Goal: Task Accomplishment & Management: Manage account settings

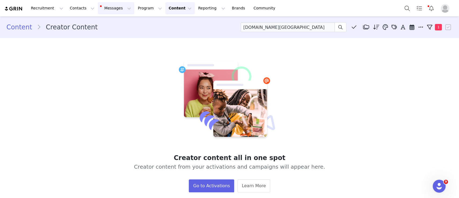
scroll to position [936, 0]
click at [104, 7] on button "Messages Messages" at bounding box center [116, 8] width 36 height 12
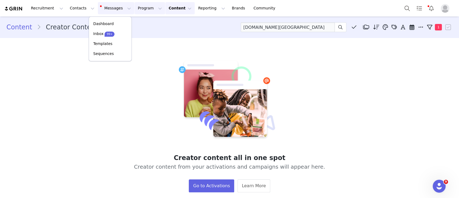
click at [139, 10] on button "Program Program" at bounding box center [150, 8] width 31 height 12
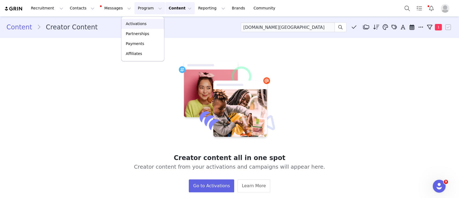
click at [142, 24] on p "Activations" at bounding box center [136, 24] width 21 height 6
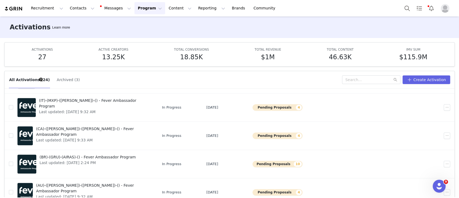
scroll to position [28, 0]
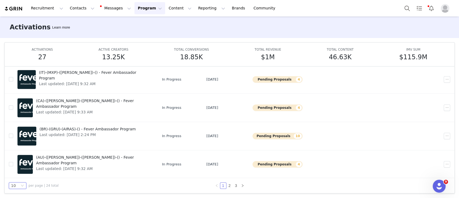
click at [23, 183] on div "10" at bounding box center [17, 185] width 17 height 6
click at [18, 175] on li "50" at bounding box center [17, 175] width 17 height 9
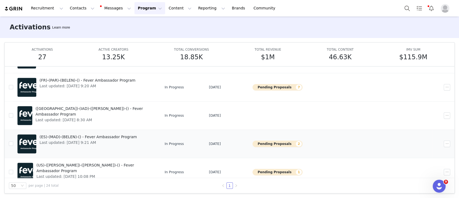
scroll to position [425, 0]
click at [122, 135] on span "(ES)-(MAD)-(BELEN)-() - Fever Ambassador Program" at bounding box center [88, 137] width 97 height 6
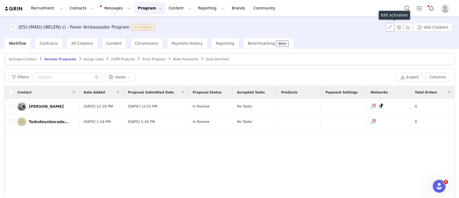
click at [390, 28] on button "button" at bounding box center [390, 27] width 9 height 9
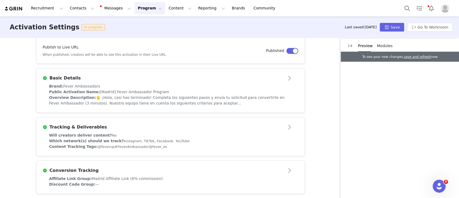
scroll to position [97, 0]
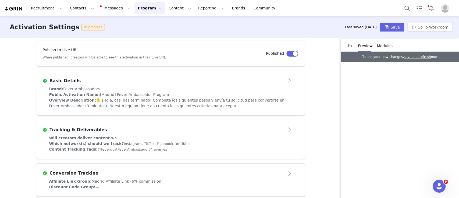
click at [136, 87] on div "Brand: Fever Ambassadors" at bounding box center [170, 89] width 243 height 6
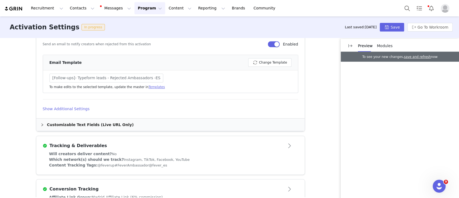
scroll to position [404, 0]
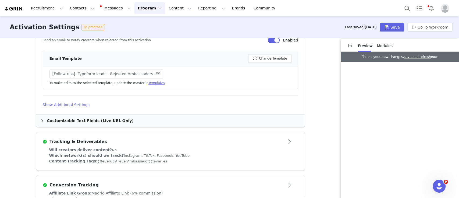
click at [96, 120] on div "Customizable Text Fields (Live URL Only)" at bounding box center [170, 120] width 268 height 12
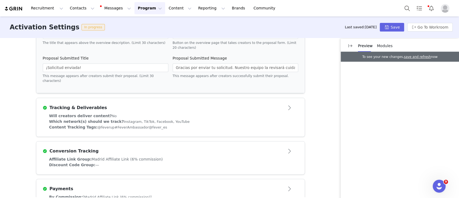
click at [131, 113] on div "Will creators deliver content? No" at bounding box center [170, 116] width 243 height 6
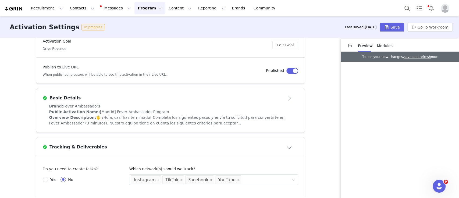
scroll to position [92, 0]
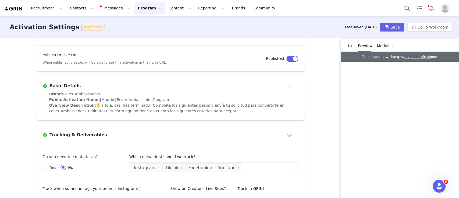
click at [122, 90] on article "Basic Details" at bounding box center [170, 83] width 268 height 15
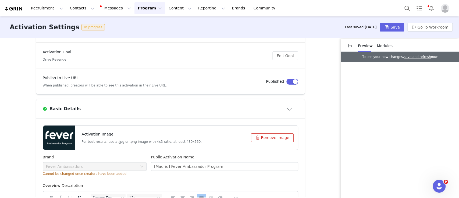
scroll to position [69, 0]
click at [125, 102] on article "Basic Details" at bounding box center [170, 108] width 268 height 19
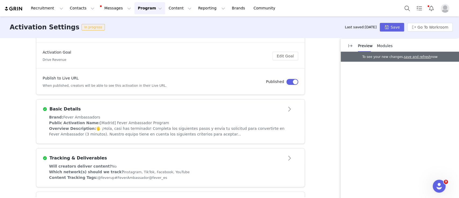
scroll to position [0, 0]
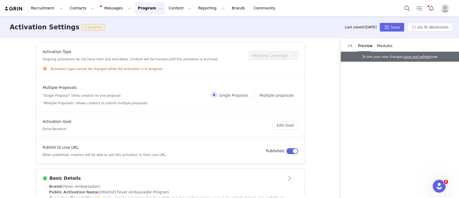
click at [135, 11] on button "Program Program" at bounding box center [150, 8] width 31 height 12
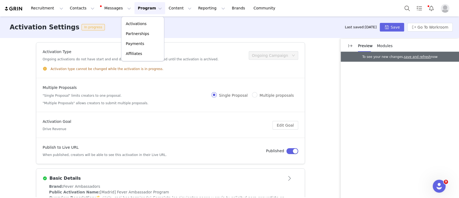
click at [106, 28] on div "Activation Settings In progress Last saved: [DATE] Save Go To Workroom" at bounding box center [229, 27] width 459 height 22
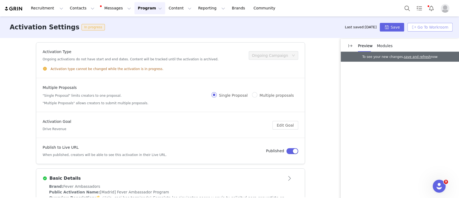
click at [434, 28] on button "Go To Workroom" at bounding box center [430, 27] width 45 height 9
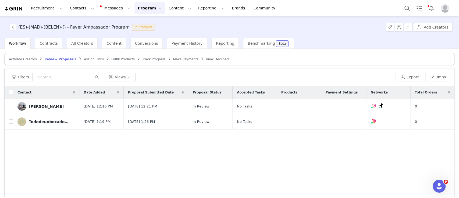
click at [60, 27] on h3 "(ES)-(MAD)-(BELEN)-() - Fever Ambassador Program" at bounding box center [73, 27] width 111 height 6
click at [43, 28] on h3 "(ES)-(MAD)-(BELEN)-() - Fever Ambassador Program" at bounding box center [73, 27] width 111 height 6
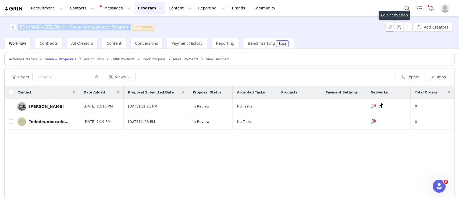
click at [394, 28] on button "button" at bounding box center [390, 27] width 9 height 9
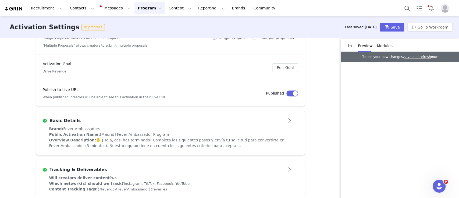
scroll to position [56, 0]
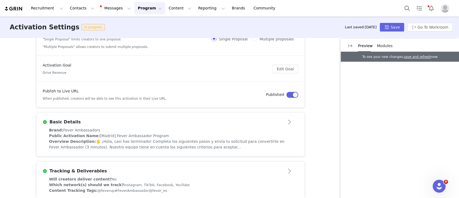
click at [140, 124] on div "Basic Details" at bounding box center [162, 122] width 238 height 6
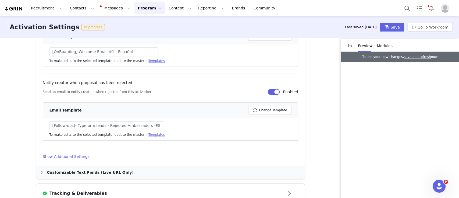
scroll to position [352, 0]
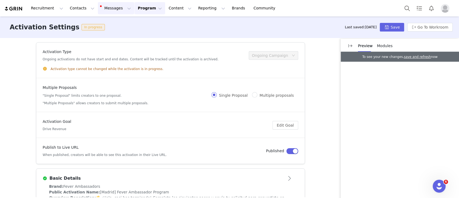
click at [110, 5] on button "Messages Messages" at bounding box center [116, 8] width 36 height 12
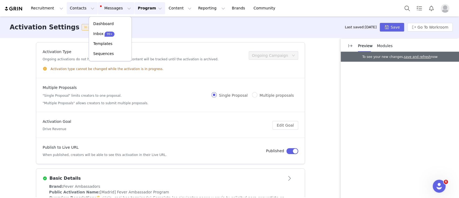
click at [76, 9] on button "Contacts Contacts" at bounding box center [82, 8] width 31 height 12
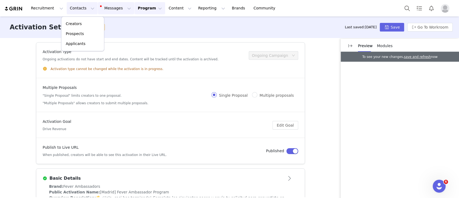
click at [98, 9] on button "Messages Messages" at bounding box center [116, 8] width 36 height 12
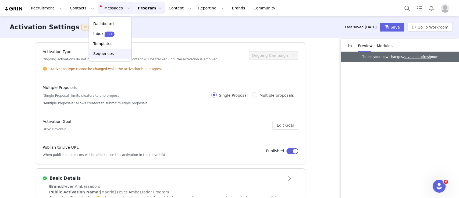
click at [113, 53] on div "Sequences" at bounding box center [110, 54] width 36 height 6
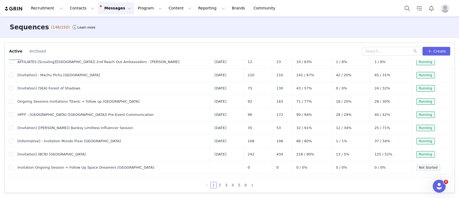
scroll to position [70, 0]
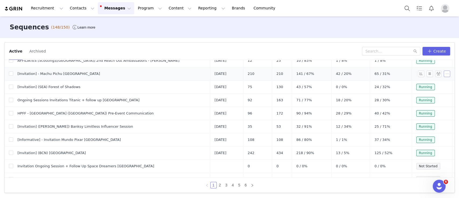
click at [444, 73] on button "button" at bounding box center [447, 73] width 6 height 6
click at [430, 92] on span "Archive" at bounding box center [433, 92] width 14 height 6
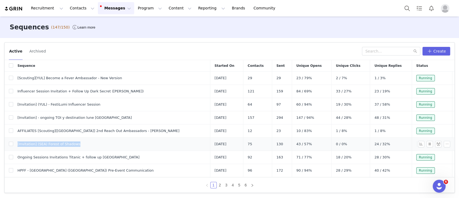
drag, startPoint x: 91, startPoint y: 144, endPoint x: 15, endPoint y: 143, distance: 76.2
click at [15, 143] on td "[Invitation] (SEA) Forest of Shadows" at bounding box center [111, 143] width 197 height 13
copy span "[Invitation] (SEA) Forest of Shadows"
click at [435, 51] on button "Create" at bounding box center [437, 51] width 28 height 9
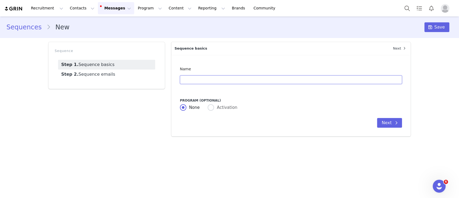
click at [229, 78] on input "text" at bounding box center [291, 79] width 222 height 9
paste input "[Invitation] (SEA) Forest of Shadows"
click at [205, 81] on input "[Invitation] (SEA) Forest of Shadows" at bounding box center [291, 79] width 222 height 9
drag, startPoint x: 213, startPoint y: 80, endPoint x: 287, endPoint y: 79, distance: 74.3
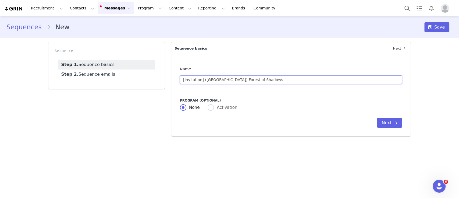
click at [287, 79] on input "[Invitation] (NYC) Forest of Shadows" at bounding box center [291, 79] width 222 height 9
type input "[Invitation] ([GEOGRAPHIC_DATA]) SUBMERGE + PURE TERROR + ARTE MUSEUM"
click at [213, 105] on span at bounding box center [211, 107] width 6 height 6
click at [213, 105] on input "Activation" at bounding box center [211, 107] width 6 height 7
radio input "true"
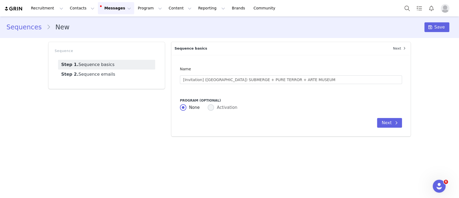
radio input "false"
radio input "true"
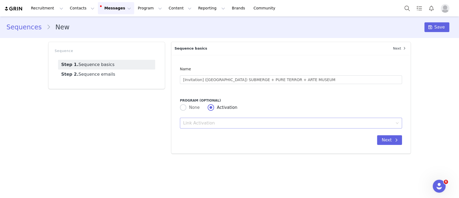
click at [224, 127] on div "Link Activation" at bounding box center [289, 123] width 213 height 10
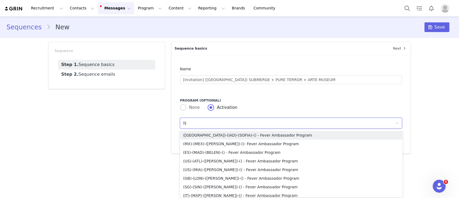
type input "NY"
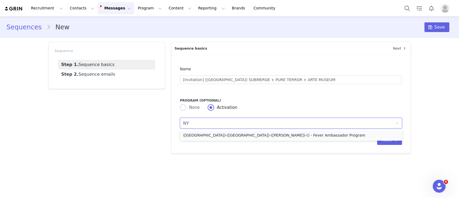
click at [219, 132] on li "(US)-(NYC)-(SABRINA)-() - Fever Ambassador Program" at bounding box center [291, 135] width 222 height 9
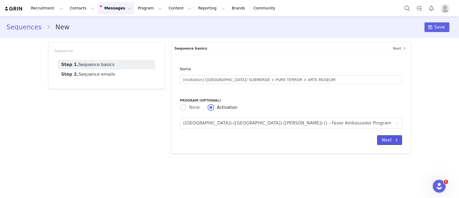
click at [387, 139] on button "Next" at bounding box center [389, 140] width 25 height 10
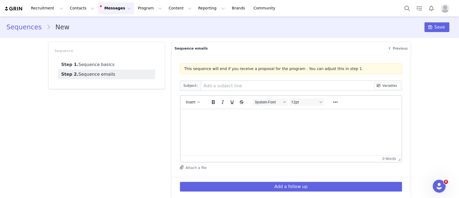
click at [216, 86] on input "text" at bounding box center [287, 86] width 173 height 10
type input "FREE TICKETS! Discover top experiences with discount this month"
click at [215, 117] on p "Rich Text Area. Press ALT-0 for help." at bounding box center [291, 115] width 213 height 6
paste body "Rich Text Area. Press ALT-0 for help."
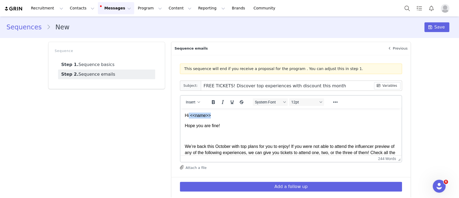
drag, startPoint x: 218, startPoint y: 115, endPoint x: 189, endPoint y: 116, distance: 29.1
click at [189, 116] on p "Hi <<name>>" at bounding box center [291, 115] width 213 height 6
click at [193, 101] on button "Insert" at bounding box center [193, 102] width 18 height 8
click at [204, 118] on div "Insert Variable" at bounding box center [209, 119] width 48 height 6
select select
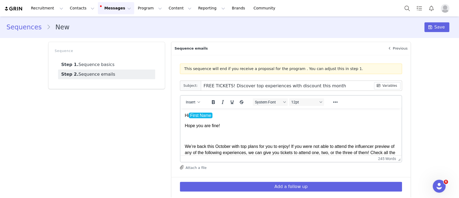
click at [191, 134] on p "Rich Text Area. Press ALT-0 for help." at bounding box center [291, 136] width 213 height 6
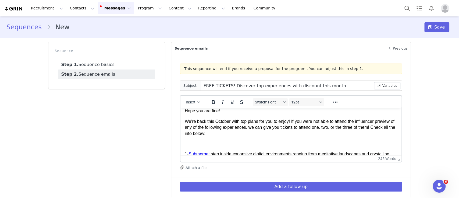
scroll to position [15, 0]
click at [362, 121] on p "We’re back this October with top plans for you to enjoy! If you were not able t…" at bounding box center [291, 127] width 213 height 18
drag, startPoint x: 372, startPoint y: 121, endPoint x: 241, endPoint y: 132, distance: 131.2
click at [241, 132] on p "We’re back this October with top plans for you to enjoy! If you were not able t…" at bounding box center [291, 127] width 213 height 18
click at [215, 121] on p "We’re back this October with top plans for you to enjoy! If you were not able t…" at bounding box center [291, 127] width 213 height 18
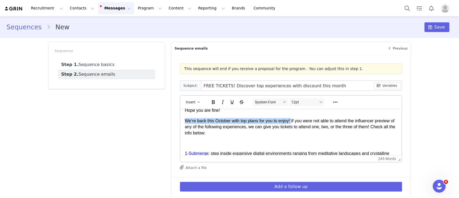
drag, startPoint x: 291, startPoint y: 121, endPoint x: 183, endPoint y: 122, distance: 108.7
click at [213, 104] on icon "Bold" at bounding box center [213, 102] width 6 height 6
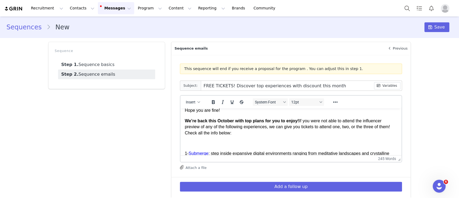
drag, startPoint x: 269, startPoint y: 127, endPoint x: 278, endPoint y: 135, distance: 12.2
click at [278, 135] on p "We’re back this October with top plans for you to enjoy! If you were not able t…" at bounding box center [291, 127] width 213 height 18
click at [212, 103] on icon "Bold" at bounding box center [213, 102] width 3 height 4
click at [204, 143] on p "Rich Text Area. Press ALT-0 for help." at bounding box center [291, 143] width 213 height 6
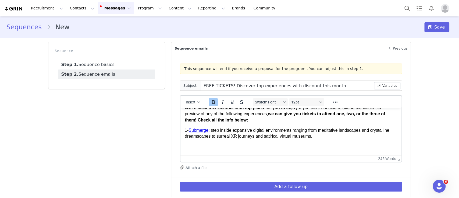
scroll to position [30, 0]
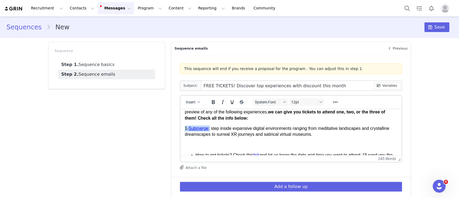
drag, startPoint x: 210, startPoint y: 128, endPoint x: 180, endPoint y: 128, distance: 30.7
click at [212, 102] on icon "Bold" at bounding box center [213, 102] width 3 height 4
click at [218, 142] on p "Rich Text Area. Press ALT-0 for help." at bounding box center [291, 145] width 213 height 6
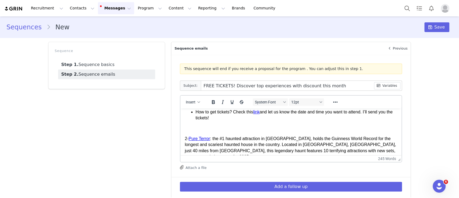
scroll to position [67, 0]
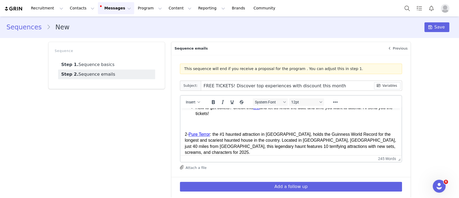
click at [205, 126] on p "Rich Text Area. Press ALT-0 for help." at bounding box center [291, 124] width 213 height 6
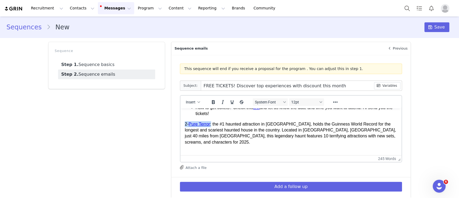
drag, startPoint x: 211, startPoint y: 125, endPoint x: 185, endPoint y: 125, distance: 26.1
click at [185, 125] on p "2- Pure Terror : the #1 haunted attraction in America, holds the Guinness World…" at bounding box center [291, 133] width 213 height 24
click at [210, 105] on icon "Bold" at bounding box center [213, 102] width 6 height 6
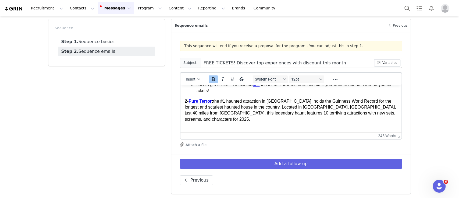
click at [201, 126] on p "Rich Text Area. Press ALT-0 for help." at bounding box center [291, 129] width 213 height 6
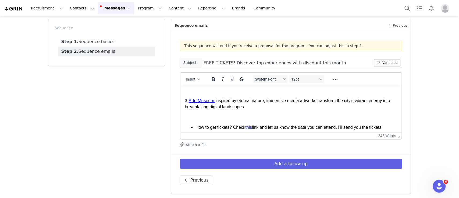
scroll to position [95, 0]
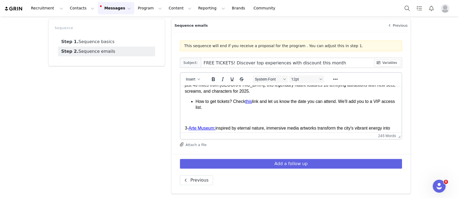
click at [197, 108] on body "Hi First Name Hope you are fine! We’re back this October with top plans for you…" at bounding box center [291, 115] width 213 height 242
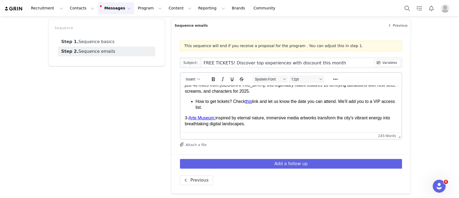
drag, startPoint x: 216, startPoint y: 113, endPoint x: 180, endPoint y: 111, distance: 36.6
click at [180, 111] on html "Hi First Name Hope you are fine! We’re back this October with top plans for you…" at bounding box center [290, 110] width 221 height 240
click at [211, 80] on icon "Bold" at bounding box center [213, 79] width 6 height 6
click at [206, 131] on p "Rich Text Area. Press ALT-0 for help." at bounding box center [291, 134] width 213 height 6
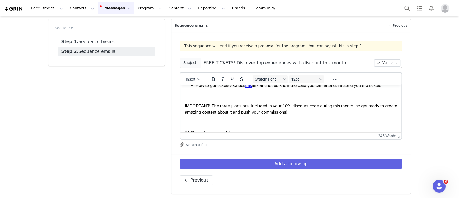
scroll to position [144, 0]
click at [202, 94] on body "Hi First Name Hope you are fine! We’re back this October with top plans for you…" at bounding box center [291, 55] width 213 height 221
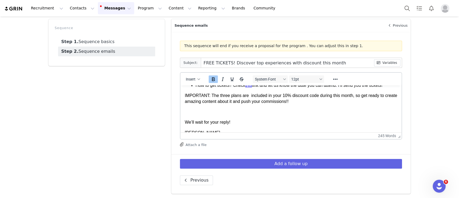
scroll to position [134, 0]
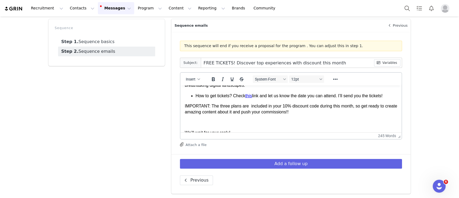
click at [206, 104] on p "IMPORTANT: The three plans are included in your 10% discount code during this m…" at bounding box center [291, 109] width 213 height 12
click at [212, 79] on icon "Bold" at bounding box center [213, 79] width 3 height 4
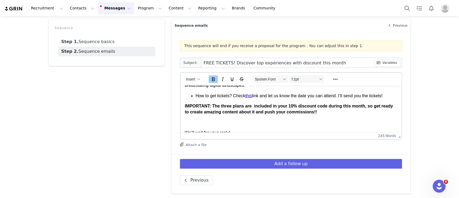
click at [204, 119] on p "Rich Text Area. Press ALT-0 for help." at bounding box center [291, 122] width 213 height 6
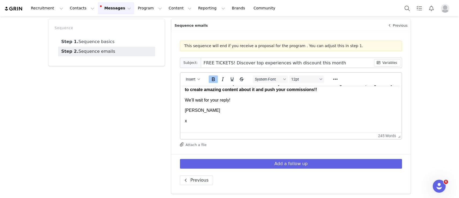
click at [199, 128] on p "Rich Text Area. Press ALT-0 for help." at bounding box center [291, 131] width 213 height 6
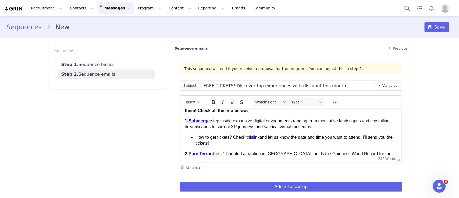
scroll to position [40, 0]
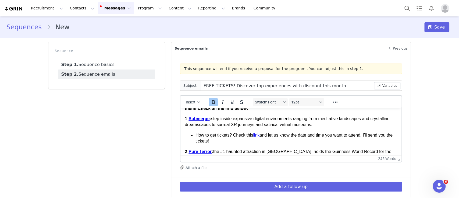
click at [210, 119] on strong "1- Submerge :" at bounding box center [198, 118] width 26 height 5
click at [336, 104] on button "Reveal or hide additional toolbar items" at bounding box center [335, 102] width 9 height 8
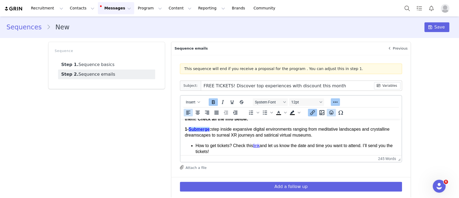
click at [328, 114] on icon "Emojis" at bounding box center [331, 112] width 6 height 6
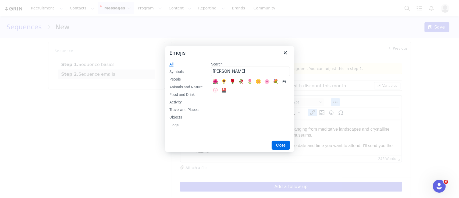
type input "flowe"
click at [217, 80] on div "🌺" at bounding box center [215, 81] width 6 height 6
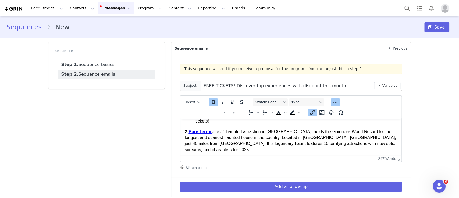
scroll to position [71, 0]
click at [213, 132] on strong "2- Pure Terror﻿ :" at bounding box center [199, 131] width 29 height 5
click at [328, 109] on icon "Emojis" at bounding box center [331, 112] width 6 height 6
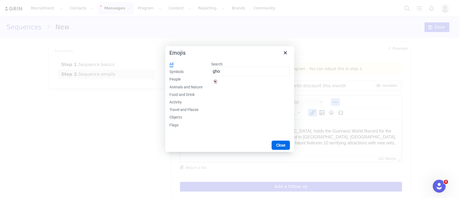
type input "gho"
click at [214, 83] on div "👻" at bounding box center [215, 81] width 6 height 6
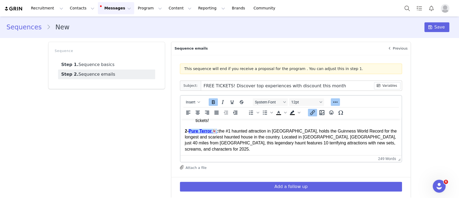
click at [248, 134] on p "2- Pure Terror👻﻿ : the #1 haunted attraction in America, holds the Guinness Wor…" at bounding box center [291, 140] width 213 height 24
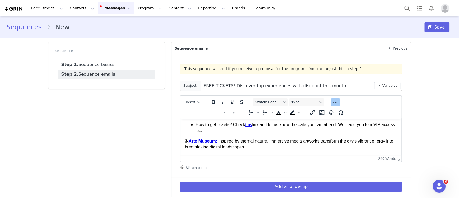
scroll to position [106, 0]
click at [217, 138] on strong "Arte Museum:" at bounding box center [202, 140] width 29 height 5
click at [328, 112] on icon "Emojis" at bounding box center [331, 112] width 6 height 6
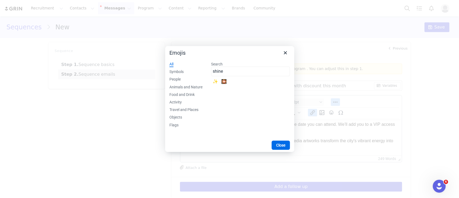
type input "shine"
click at [215, 81] on div "✨" at bounding box center [215, 81] width 6 height 6
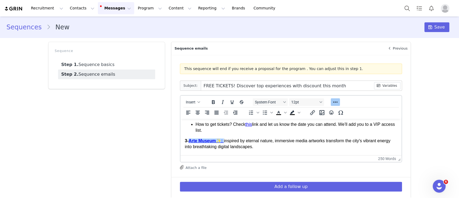
click at [254, 138] on p "3- Arte Museum✨: inspired by eternal nature, immersive media artworks transform…" at bounding box center [291, 144] width 213 height 12
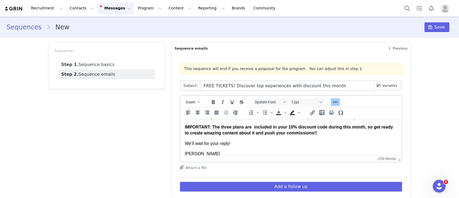
scroll to position [140, 0]
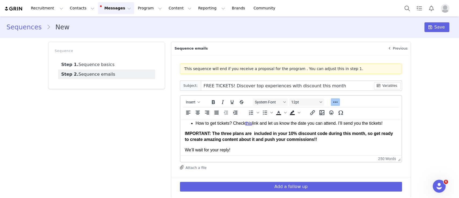
click at [330, 133] on p "IMPORTANT: The three plans are included in your 10% discount code during this m…" at bounding box center [291, 136] width 213 height 12
click at [328, 112] on icon "Emojis" at bounding box center [331, 112] width 6 height 6
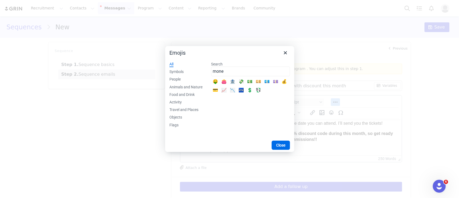
type input "mone"
click at [242, 82] on div "💸" at bounding box center [241, 81] width 6 height 6
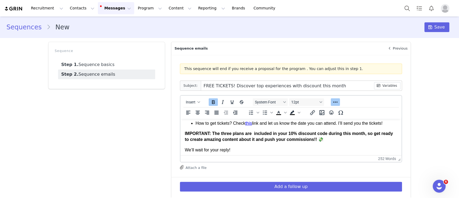
click at [298, 147] on p "We’ll wait for your reply!" at bounding box center [291, 150] width 213 height 6
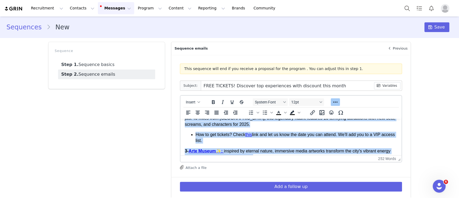
scroll to position [0, 0]
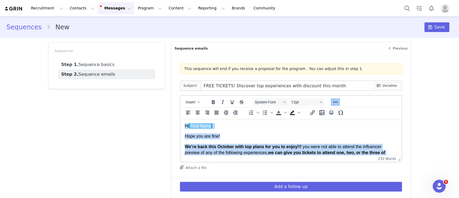
drag, startPoint x: 207, startPoint y: 147, endPoint x: 177, endPoint y: 99, distance: 56.1
copy body "Hi First Name Hope you are fine! We’re back this October with top plans for you…"
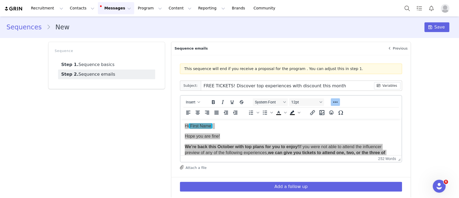
click at [142, 126] on div "Sequence Step 1. Sequence basics Step 2. Sequence emails" at bounding box center [106, 129] width 123 height 181
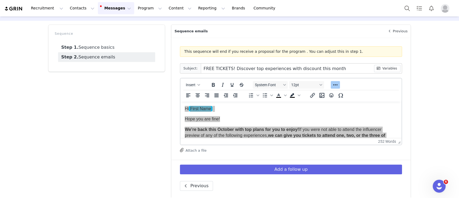
scroll to position [23, 0]
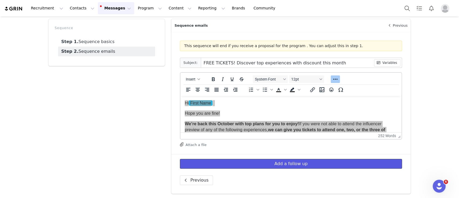
click at [248, 161] on button "Add a follow up" at bounding box center [291, 164] width 222 height 10
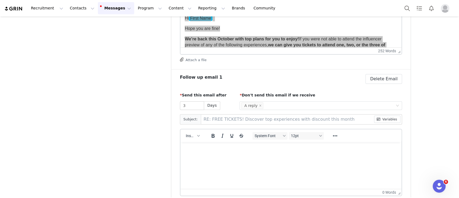
scroll to position [122, 0]
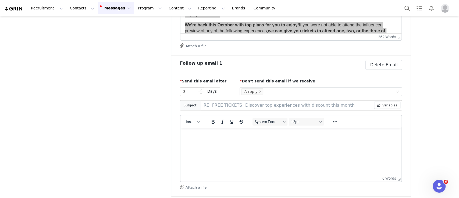
click at [193, 91] on input "3" at bounding box center [192, 91] width 24 height 8
type input "4"
click at [199, 133] on p "Rich Text Area. Press ALT-0 for help." at bounding box center [291, 135] width 213 height 6
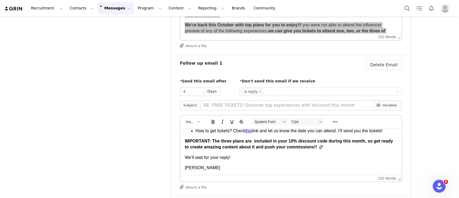
scroll to position [0, 0]
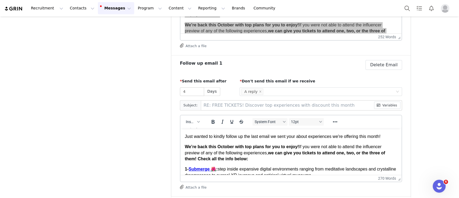
scroll to position [21, 0]
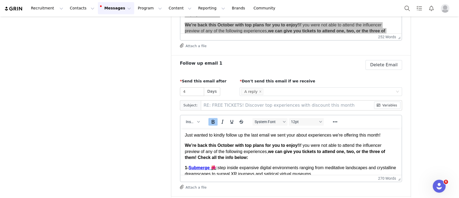
drag, startPoint x: 300, startPoint y: 144, endPoint x: 184, endPoint y: 148, distance: 115.5
click at [185, 148] on p "We’re back this October with top plans for you to enjoy! If you were not able t…" at bounding box center [291, 151] width 213 height 18
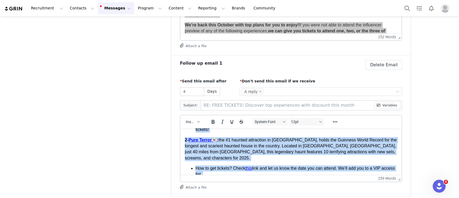
scroll to position [0, 0]
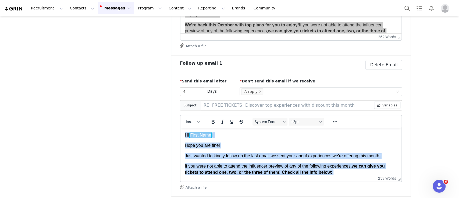
drag, startPoint x: 196, startPoint y: 167, endPoint x: 181, endPoint y: 118, distance: 51.5
copy body "Hi First Name Hope you are fine! Just wanted to kindly follow up the last email…"
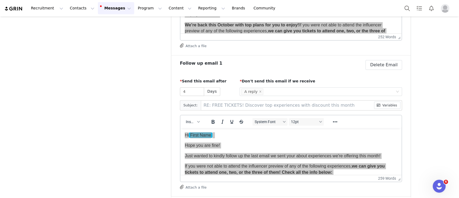
click at [141, 147] on div "Sequence Step 1. Sequence basics Step 2. Sequence emails" at bounding box center [106, 78] width 123 height 322
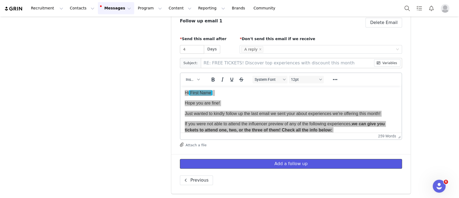
click at [209, 164] on button "Add a follow up" at bounding box center [291, 164] width 222 height 10
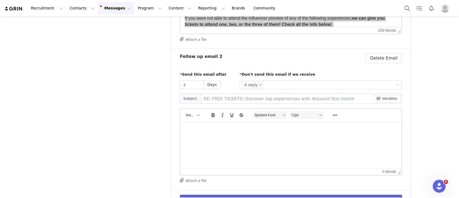
scroll to position [270, 0]
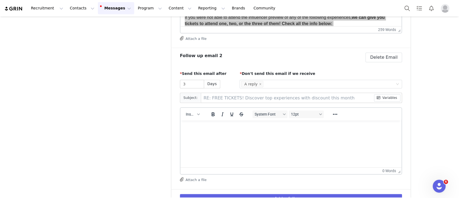
click at [216, 132] on html at bounding box center [290, 127] width 221 height 15
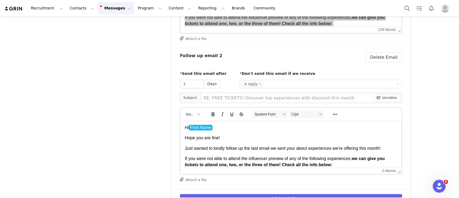
scroll to position [146, 0]
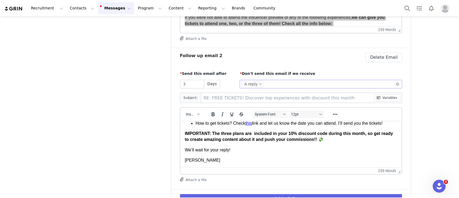
click at [272, 82] on div "Select Condition A reply" at bounding box center [318, 84] width 155 height 8
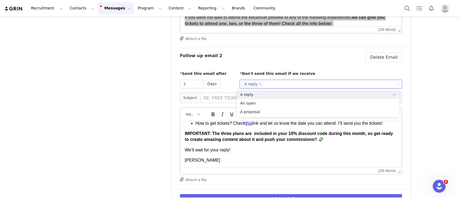
click at [96, 126] on div "Sequence Step 1. Sequence basics Step 2. Sequence emails" at bounding box center [106, 0] width 123 height 463
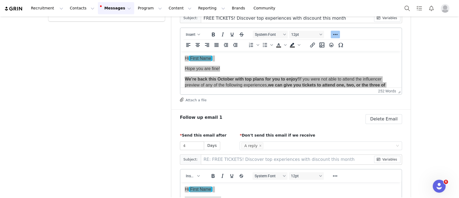
scroll to position [0, 0]
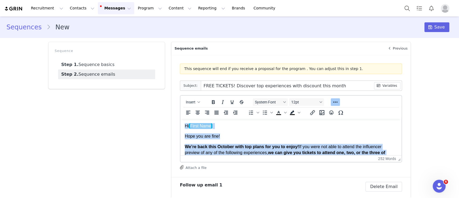
click at [262, 135] on p "Hope you are fine!" at bounding box center [291, 136] width 213 height 6
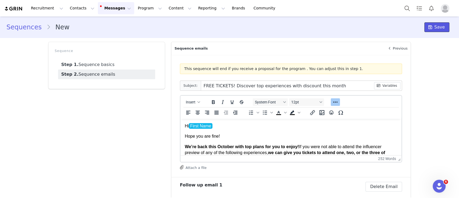
click at [429, 28] on icon at bounding box center [431, 27] width 4 height 4
type input "FREE TICKETS! Discover top experiences with discount this month"
type input "RE: FREE TICKETS! Discover top experiences with discount this month"
click at [165, 12] on button "Content Content" at bounding box center [179, 8] width 29 height 12
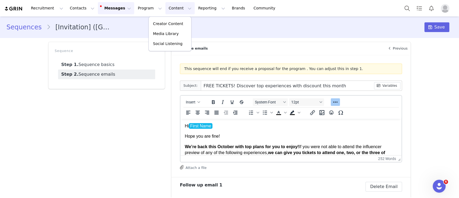
click at [163, 18] on div "Creator Content Media Library Social Listening" at bounding box center [169, 33] width 43 height 35
click at [164, 20] on link "Creator Content" at bounding box center [170, 24] width 43 height 10
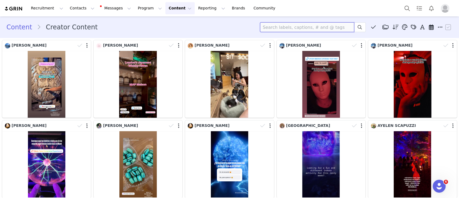
click at [263, 29] on input at bounding box center [307, 27] width 94 height 10
paste input "thejennaricciardi"
type input "thejennaricciardi"
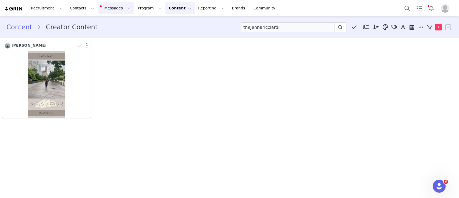
click at [103, 7] on button "Messages Messages" at bounding box center [116, 8] width 36 height 12
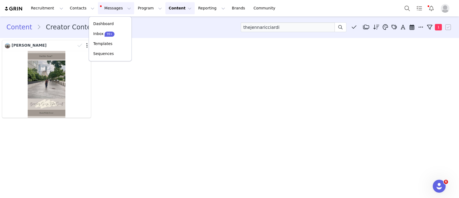
click at [167, 79] on div "Jenna Ricciardi" at bounding box center [230, 79] width 458 height 80
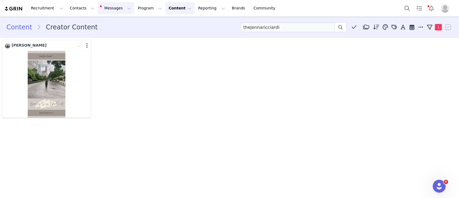
click at [114, 10] on button "Messages Messages" at bounding box center [116, 8] width 36 height 12
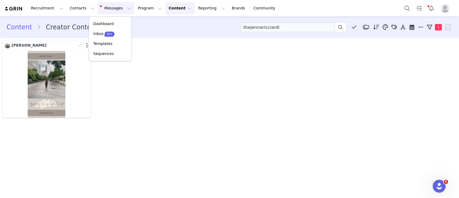
click at [172, 70] on div "Jenna Ricciardi" at bounding box center [230, 79] width 458 height 80
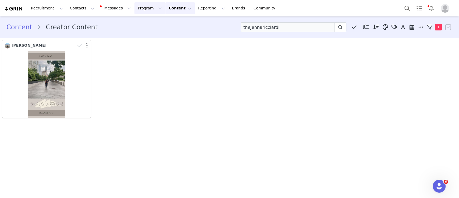
click at [138, 10] on button "Program Program" at bounding box center [150, 8] width 31 height 12
click at [140, 24] on p "Activations" at bounding box center [136, 24] width 21 height 6
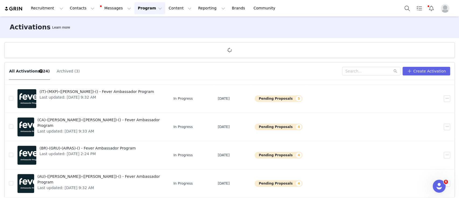
scroll to position [20, 0]
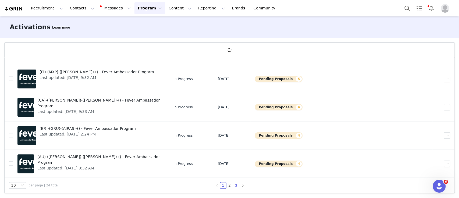
click at [233, 185] on link "3" at bounding box center [236, 185] width 6 height 6
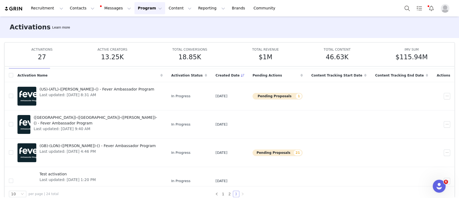
scroll to position [9, 0]
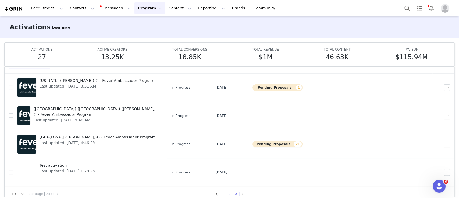
click at [227, 192] on link "2" at bounding box center [230, 194] width 6 height 6
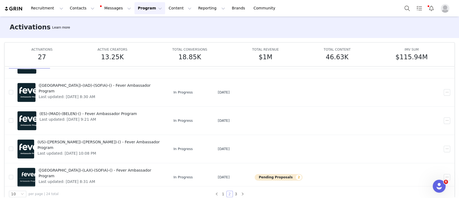
scroll to position [176, 0]
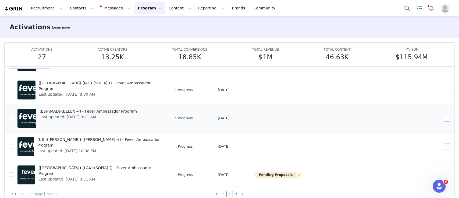
click at [444, 118] on button "button" at bounding box center [447, 118] width 6 height 6
click at [415, 125] on div "Edit" at bounding box center [417, 127] width 47 height 6
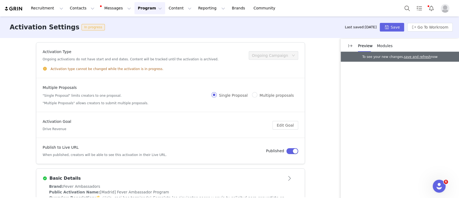
click at [44, 28] on h3 "Activation Settings" at bounding box center [45, 27] width 70 height 10
click at [94, 53] on h4 "Activation Type" at bounding box center [131, 52] width 176 height 6
click at [102, 91] on div "Multiple Proposals "Single Proposal" limits creators to one proposal. "Multiple…" at bounding box center [96, 95] width 106 height 21
click at [191, 98] on div "Multiple Proposals "Single Proposal" limits creators to one proposal. "Multiple…" at bounding box center [127, 95] width 169 height 21
click at [121, 126] on div "Activation Goal Drive Revenue" at bounding box center [158, 125] width 230 height 13
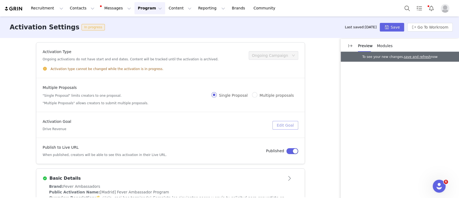
click at [281, 126] on button "Edit Goal" at bounding box center [286, 125] width 26 height 9
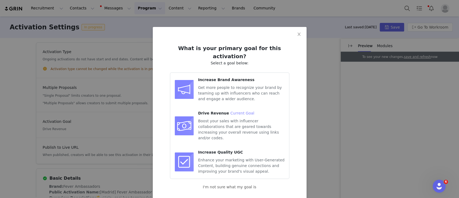
scroll to position [2, 0]
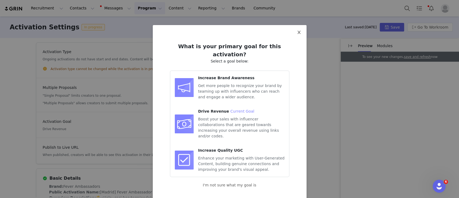
click at [293, 32] on span "Close" at bounding box center [299, 32] width 15 height 15
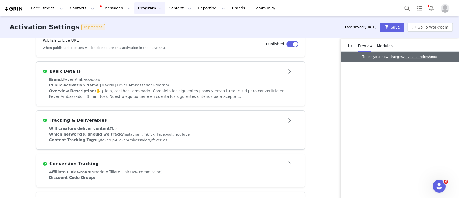
scroll to position [109, 0]
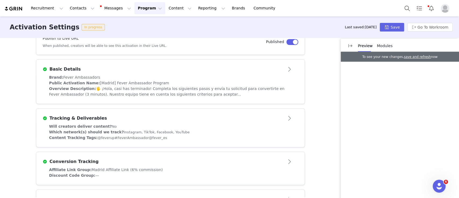
click at [108, 43] on h5 "When published, creators will be able to see this activation in their Live URL." at bounding box center [105, 45] width 124 height 5
click at [77, 84] on span "Public Activation Name:" at bounding box center [74, 83] width 51 height 4
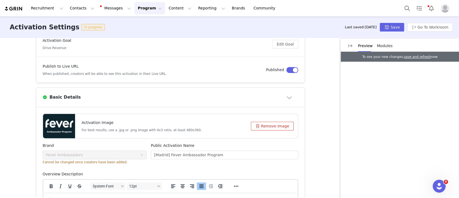
scroll to position [82, 0]
click at [286, 94] on button "Close module" at bounding box center [289, 96] width 17 height 9
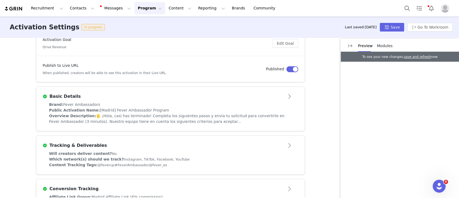
click at [114, 109] on span "[Madrid] Fever Ambassador Program" at bounding box center [134, 110] width 69 height 4
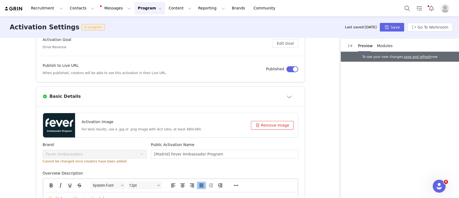
scroll to position [0, 0]
click at [289, 94] on button "Close module" at bounding box center [289, 96] width 17 height 9
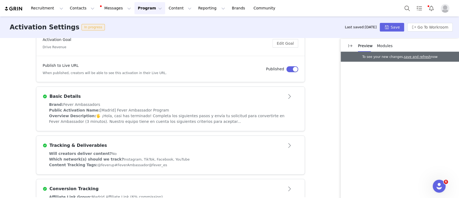
click at [157, 111] on div "Public Activation Name: [Madrid] Fever Ambassador Program" at bounding box center [170, 110] width 243 height 6
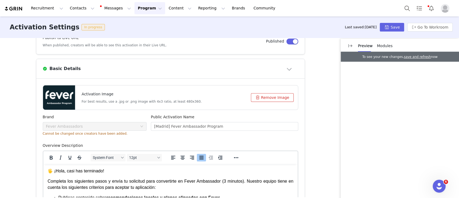
scroll to position [110, 0]
click at [222, 105] on div "Activation Image For best results, use a .jpg or .png image with 4x3 ratio, at …" at bounding box center [147, 97] width 208 height 24
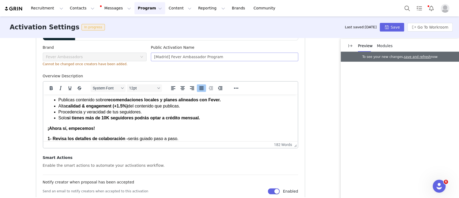
scroll to position [32, 0]
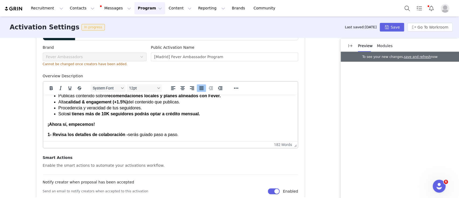
click at [211, 165] on div "Enable the smart actions to automate your activations workflow." at bounding box center [171, 165] width 256 height 6
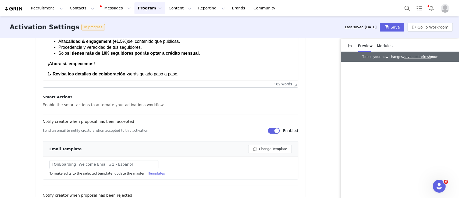
scroll to position [242, 0]
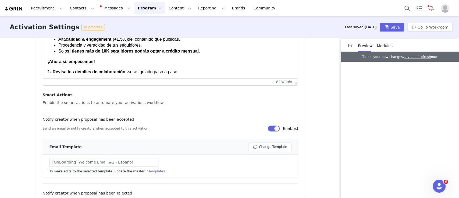
click at [177, 123] on div "Notify creator when proposal has been accepted" at bounding box center [171, 120] width 256 height 8
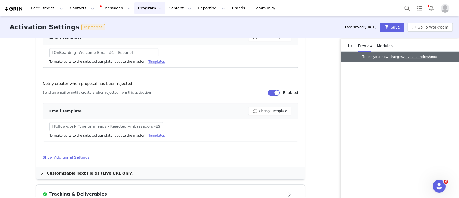
scroll to position [362, 0]
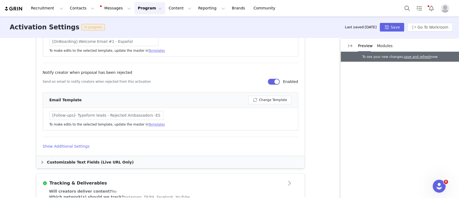
click at [73, 147] on h4 "Show Additional Settings" at bounding box center [171, 146] width 256 height 6
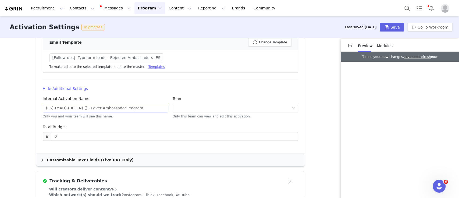
scroll to position [420, 0]
click at [67, 106] on input "(ES)-(MAD)-(BELEN)-() - Fever Ambassador Program" at bounding box center [106, 107] width 126 height 9
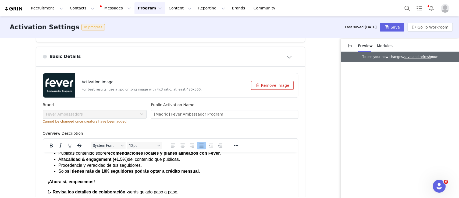
scroll to position [109, 0]
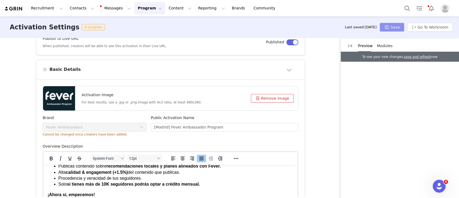
type input "(ES)-(MAD)-(SABRINA)-() - Fever Ambassador Program"
click at [391, 27] on button "Save" at bounding box center [392, 27] width 24 height 9
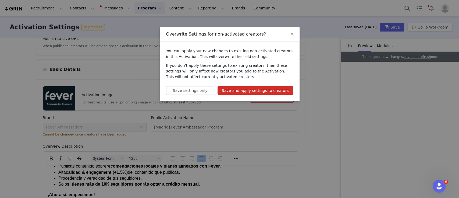
click at [251, 93] on button "Save and apply settings to creators" at bounding box center [256, 90] width 76 height 9
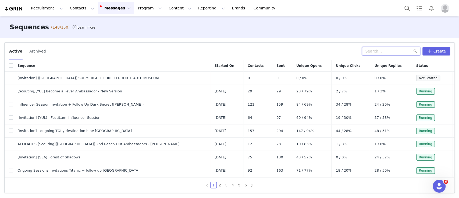
click at [383, 52] on input "text" at bounding box center [391, 51] width 58 height 9
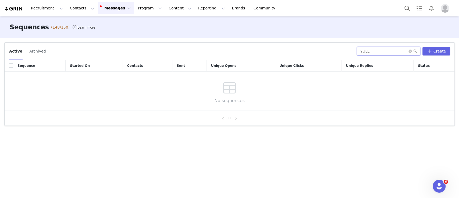
type input "YULLE"
